Goal: Information Seeking & Learning: Learn about a topic

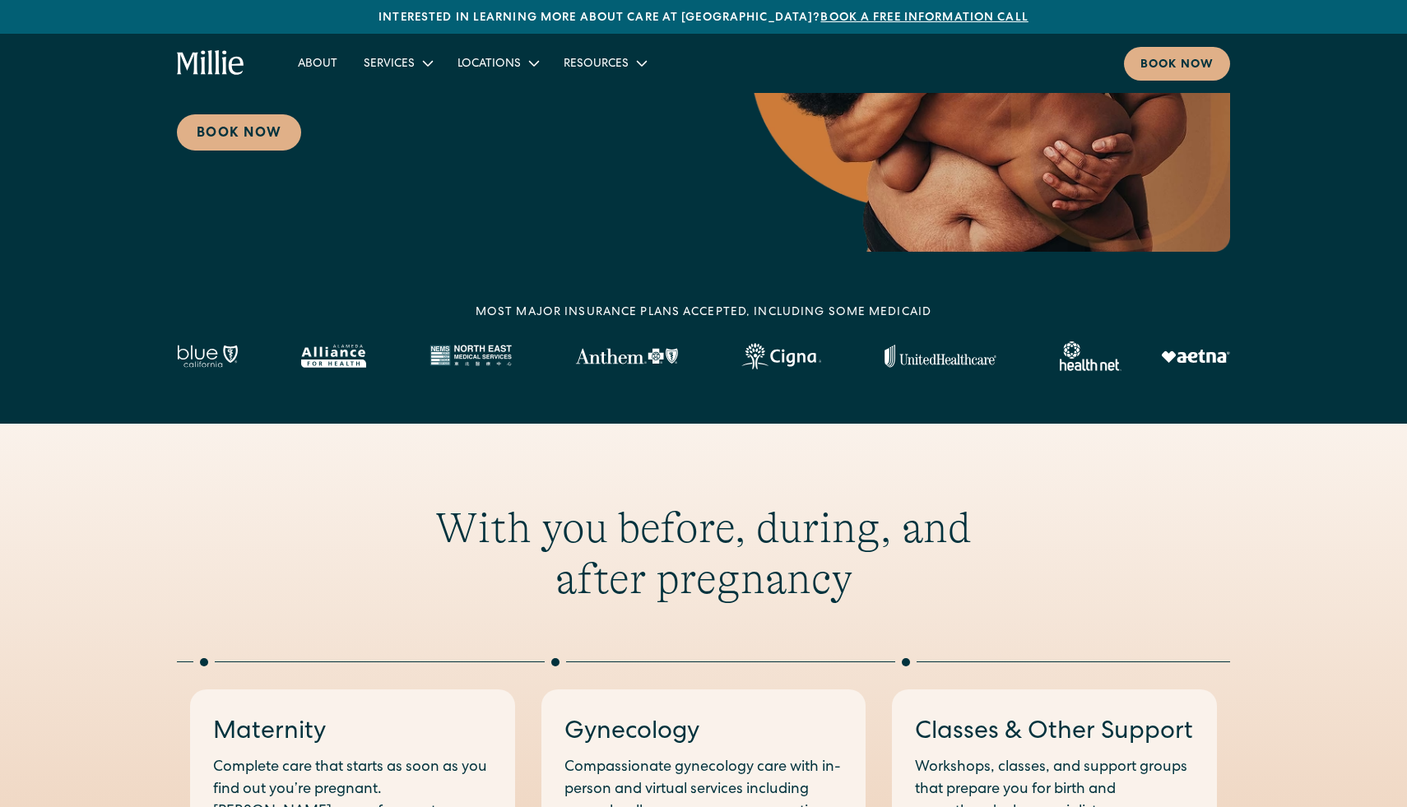
scroll to position [444, 0]
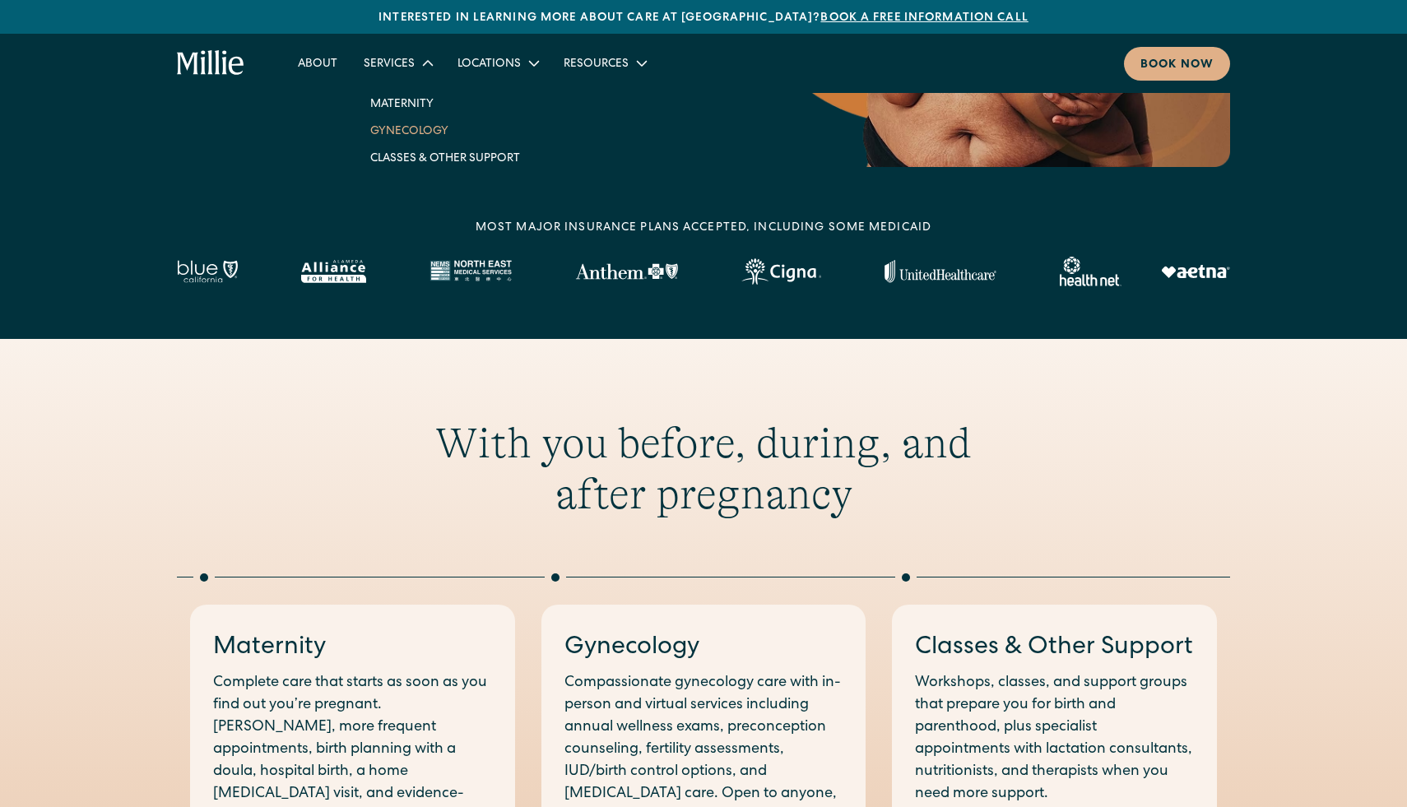
click at [422, 128] on link "Gynecology" at bounding box center [445, 130] width 176 height 27
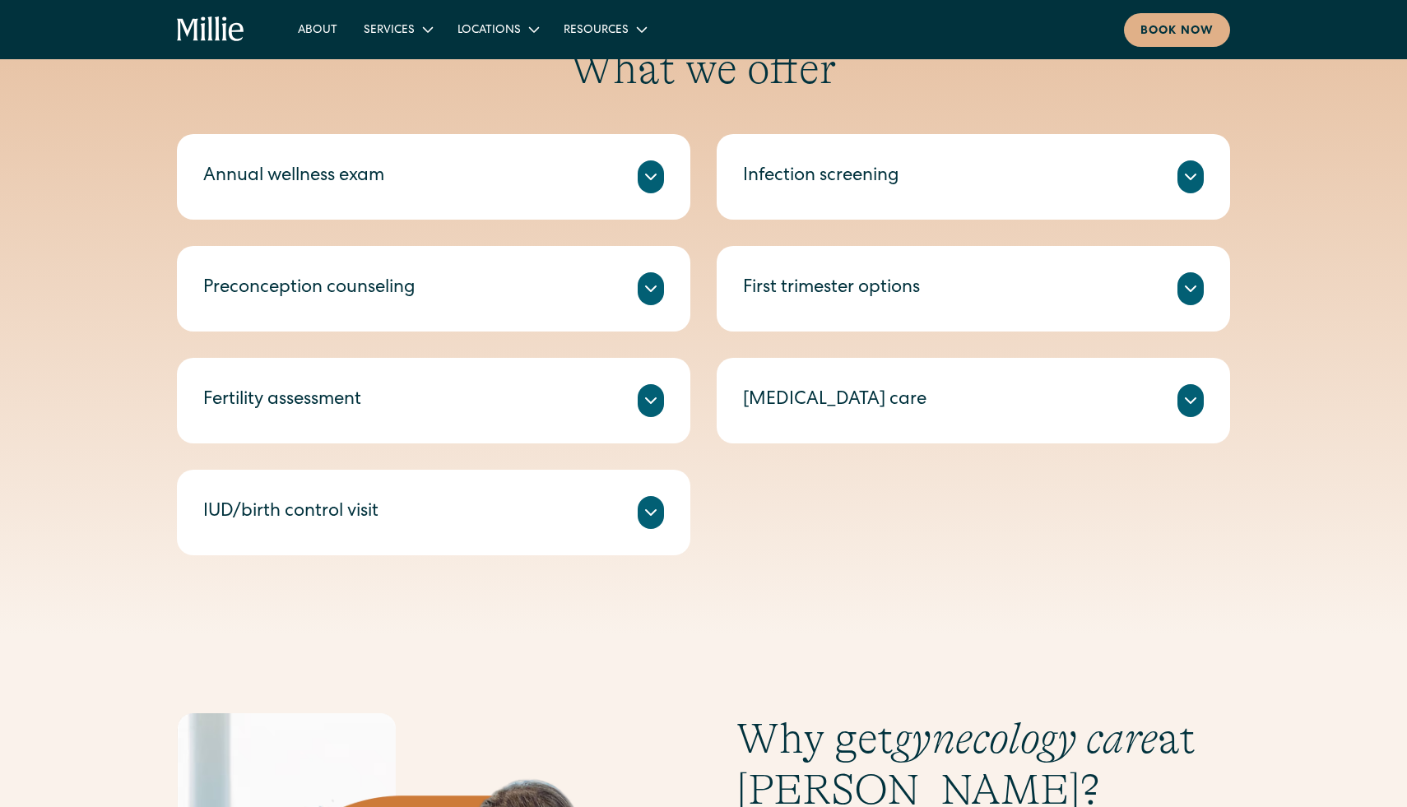
scroll to position [803, 0]
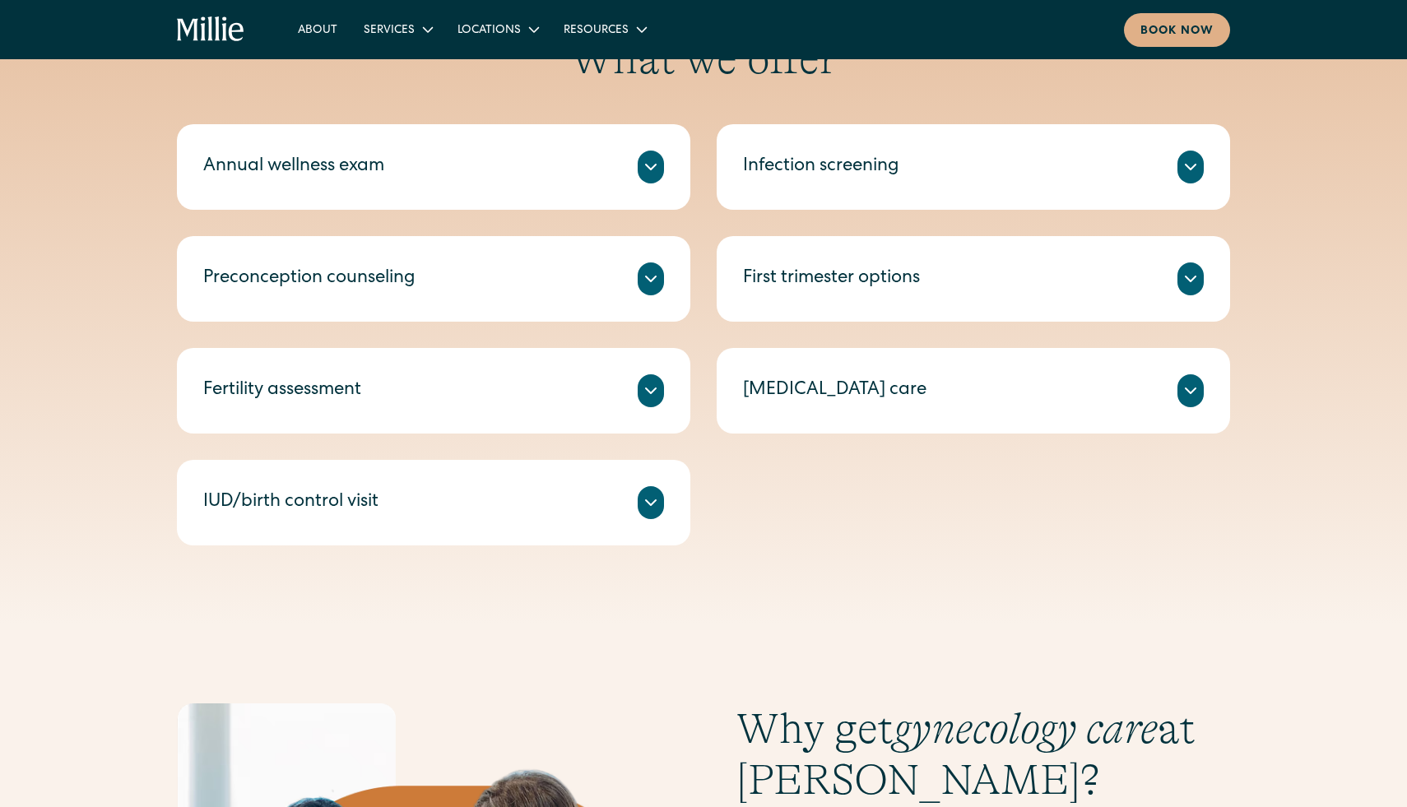
click at [429, 522] on div "Discuss your birth control options with a clinician and select the one that wor…" at bounding box center [433, 522] width 461 height 7
click at [647, 498] on icon at bounding box center [651, 503] width 20 height 20
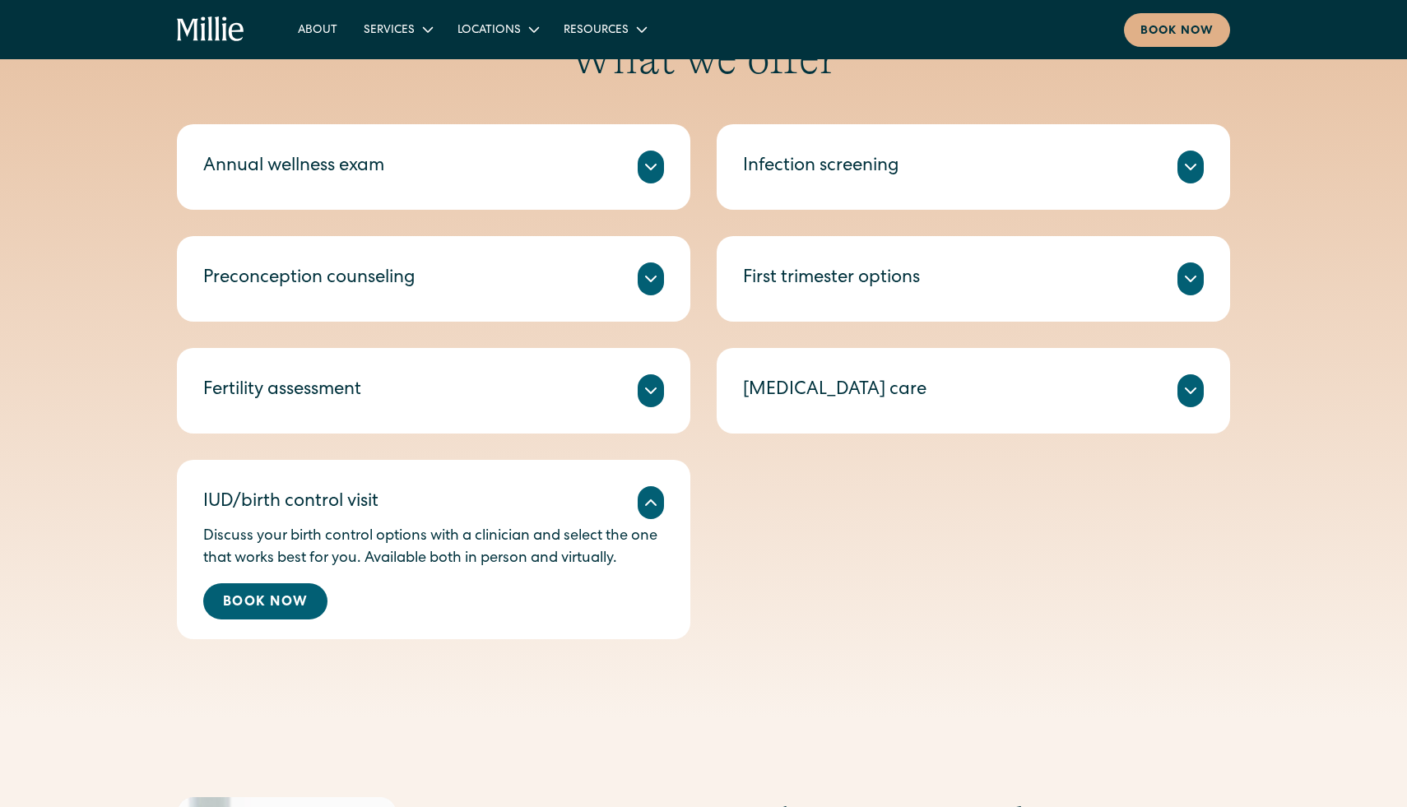
click at [647, 498] on icon at bounding box center [651, 503] width 20 height 20
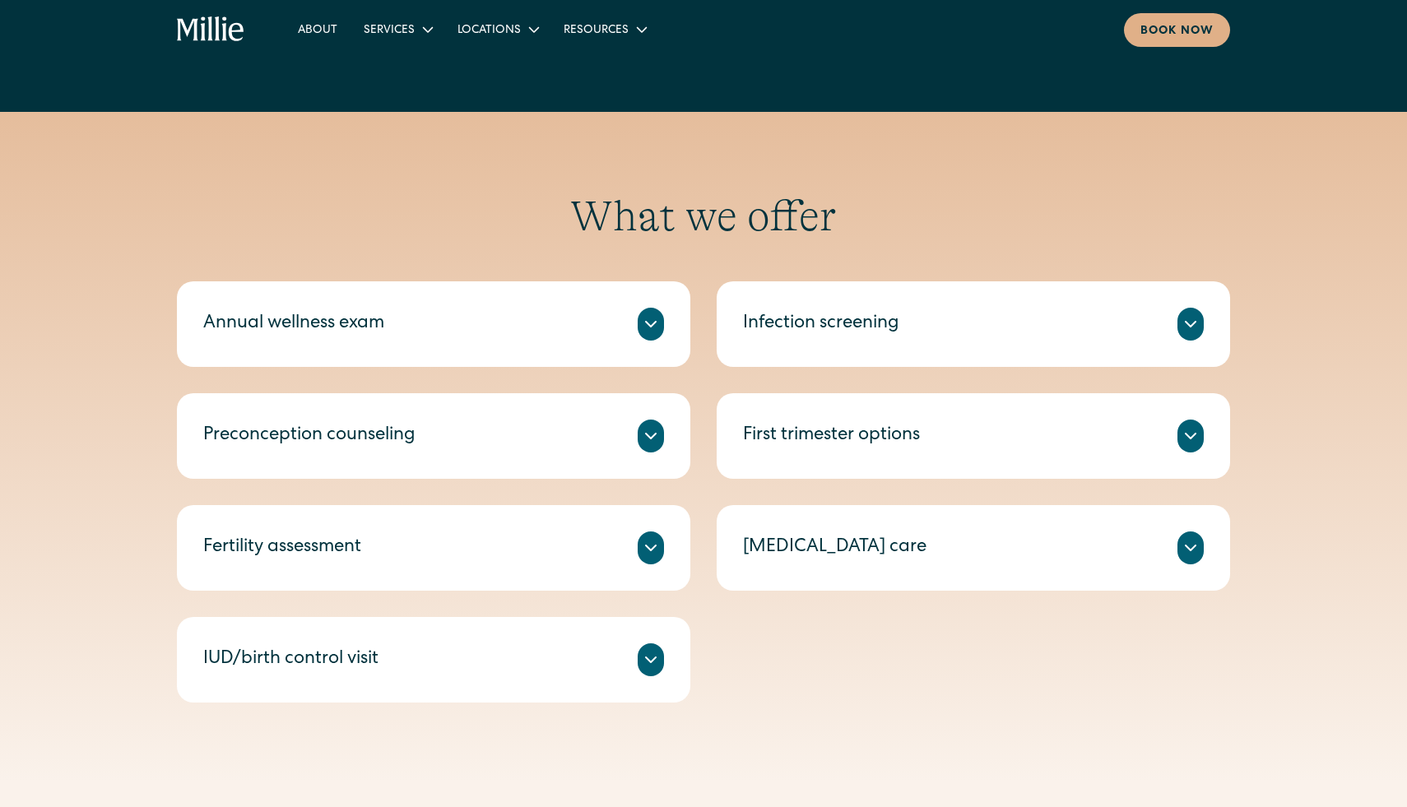
scroll to position [491, 0]
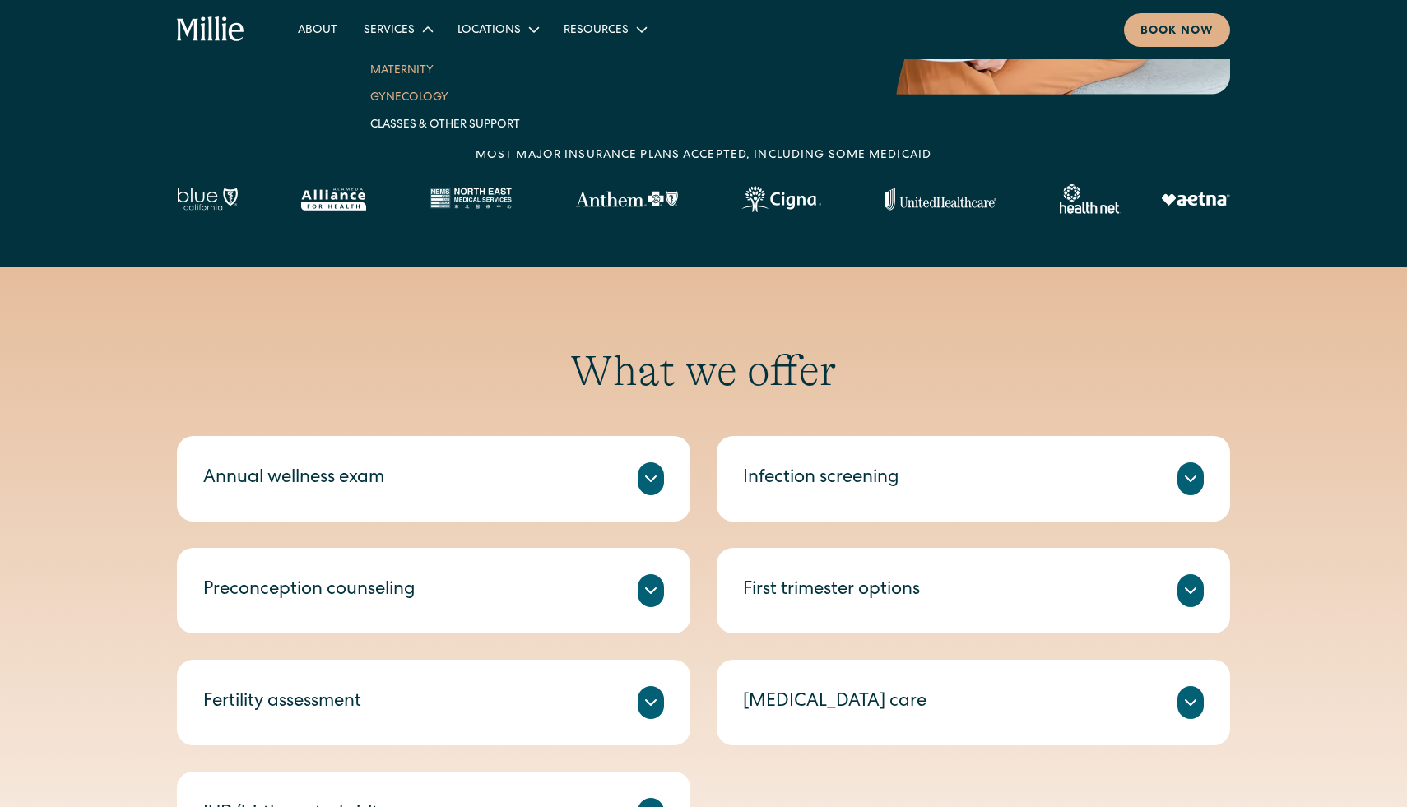
click at [412, 71] on link "Maternity" at bounding box center [445, 69] width 176 height 27
